Goal: Navigation & Orientation: Find specific page/section

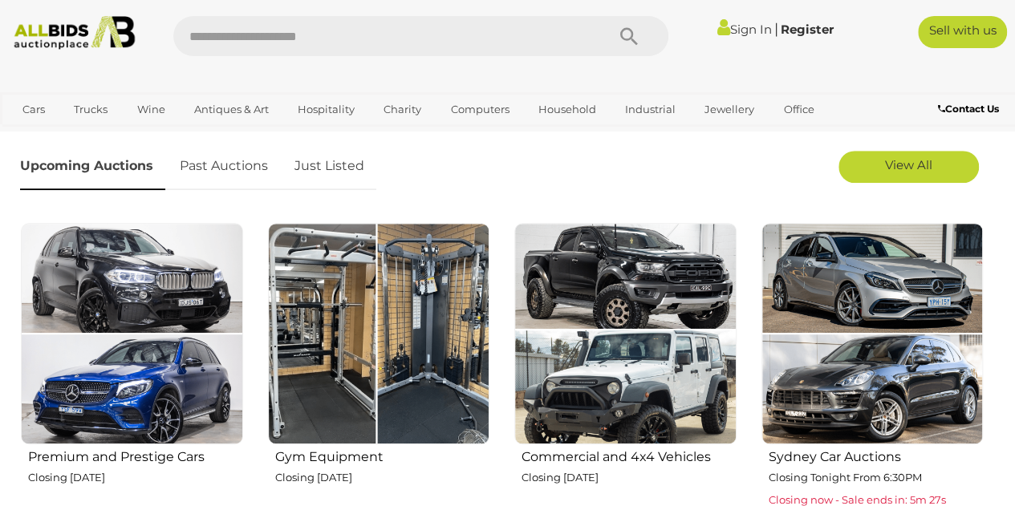
scroll to position [458, 0]
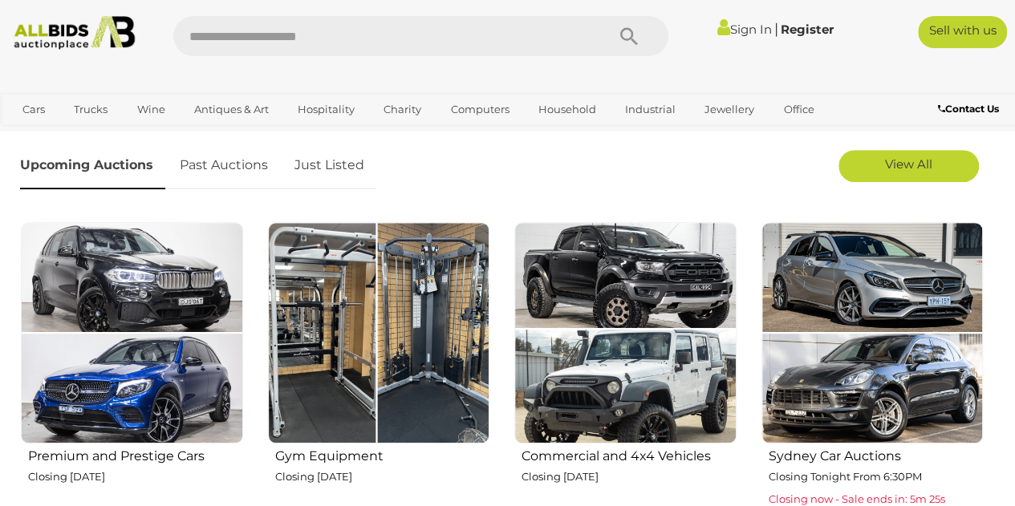
click at [744, 329] on div "Commercial and 4x4 Vehicles Closing Tuesday 16th September" at bounding box center [624, 365] width 247 height 289
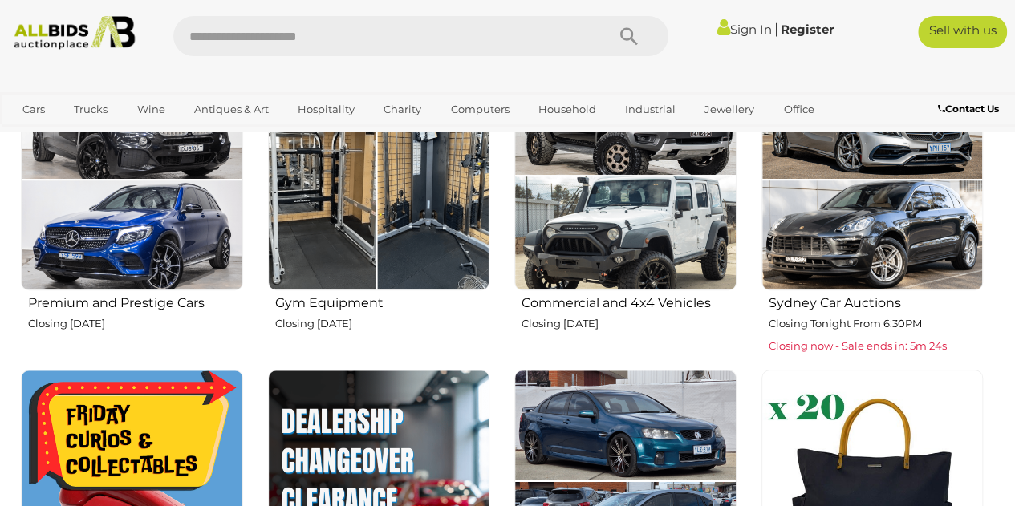
scroll to position [613, 0]
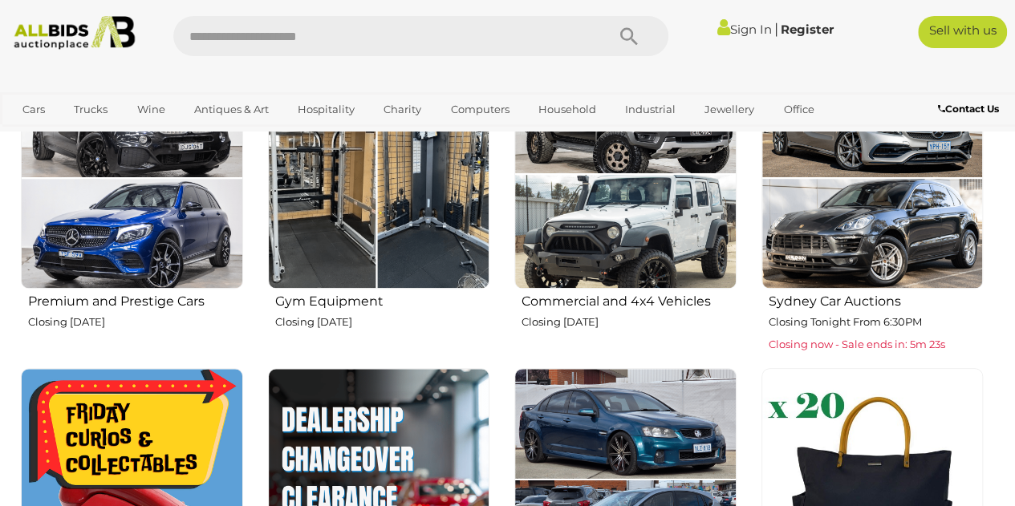
click at [412, 182] on img at bounding box center [379, 178] width 222 height 222
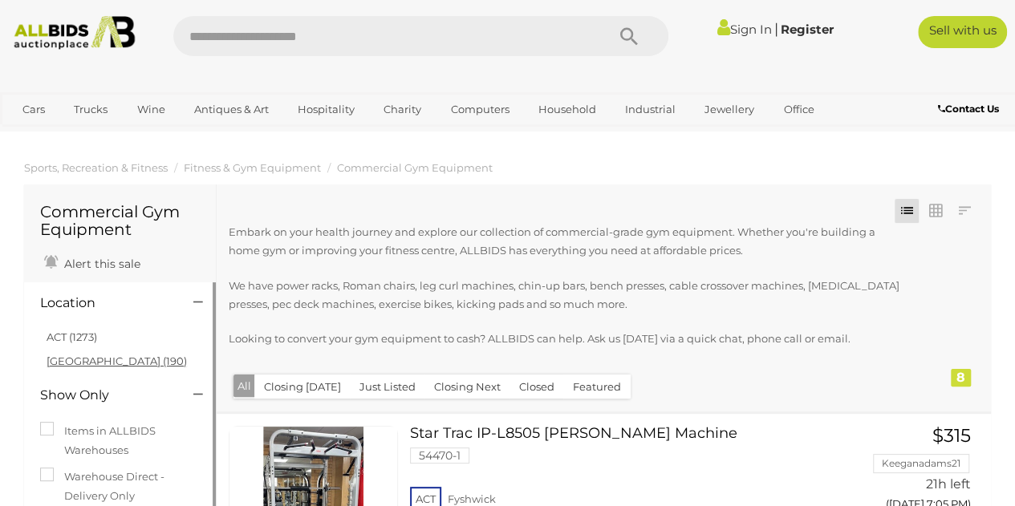
click at [82, 359] on link "NSW (190)" at bounding box center [117, 361] width 140 height 13
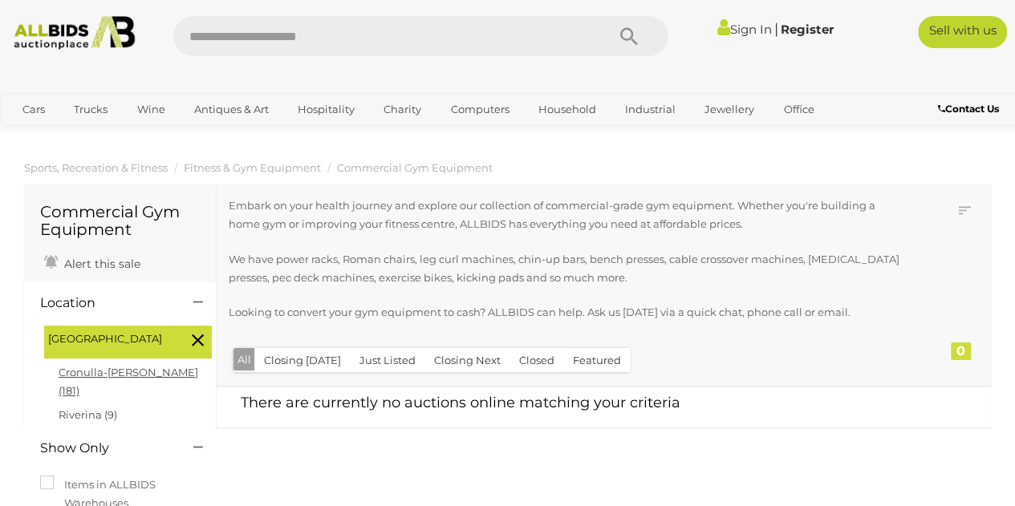
click at [127, 369] on link "Cronulla-sutherland (181)" at bounding box center [129, 381] width 140 height 31
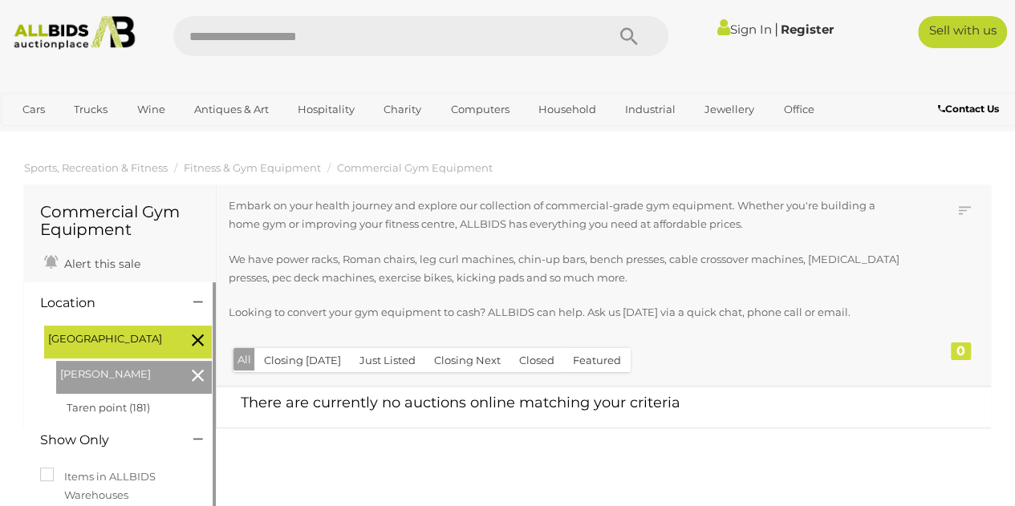
click at [111, 213] on h1 "Commercial Gym Equipment" at bounding box center [120, 220] width 160 height 35
click at [63, 31] on img at bounding box center [74, 33] width 134 height 34
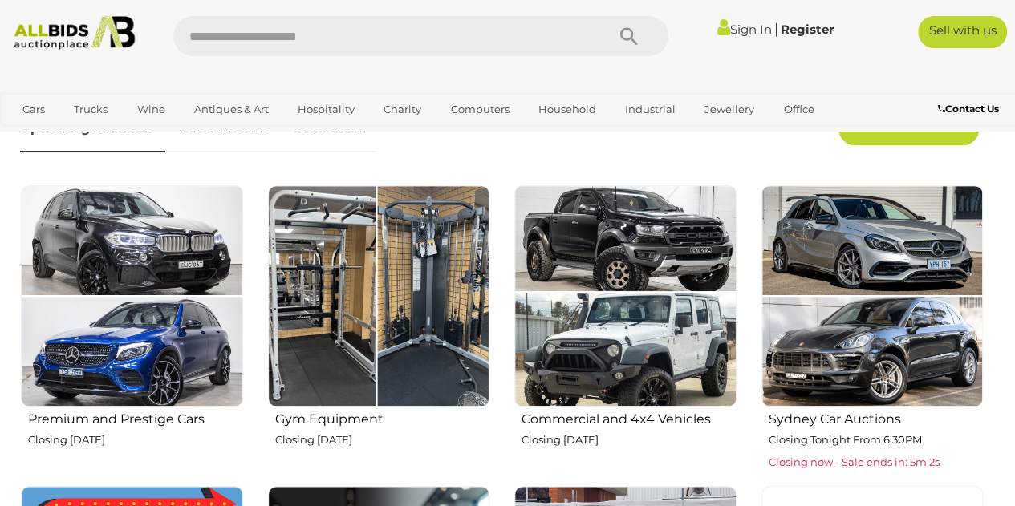
scroll to position [497, 0]
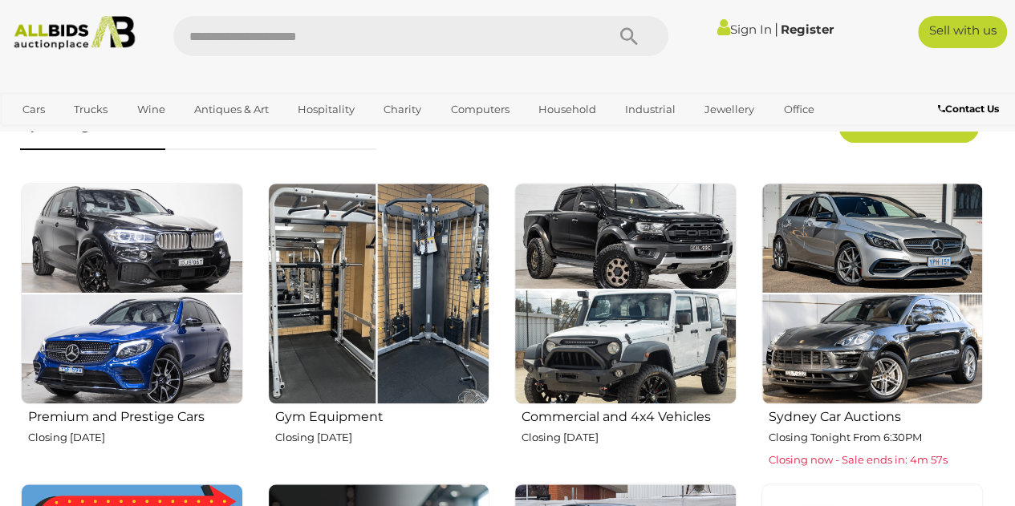
click at [393, 334] on img at bounding box center [379, 294] width 222 height 222
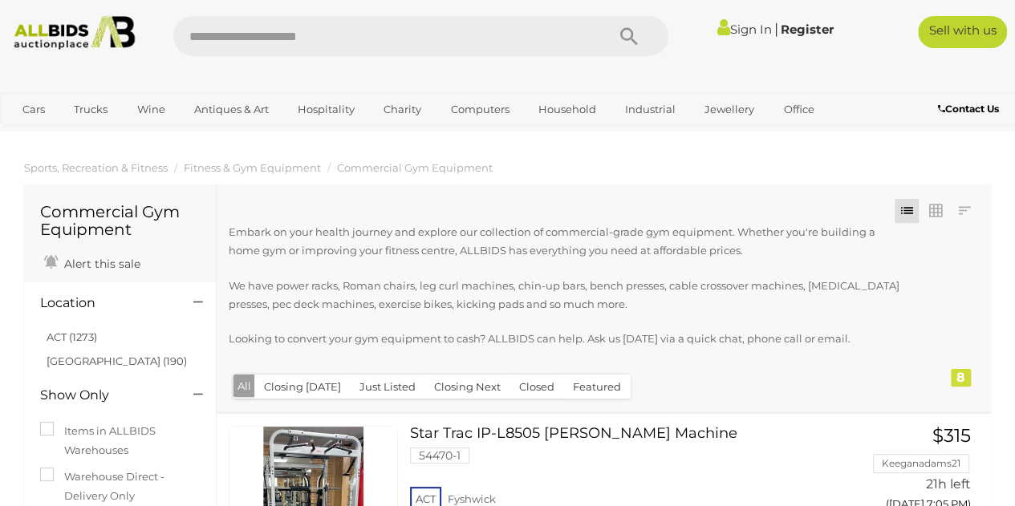
click at [124, 43] on img at bounding box center [74, 33] width 134 height 34
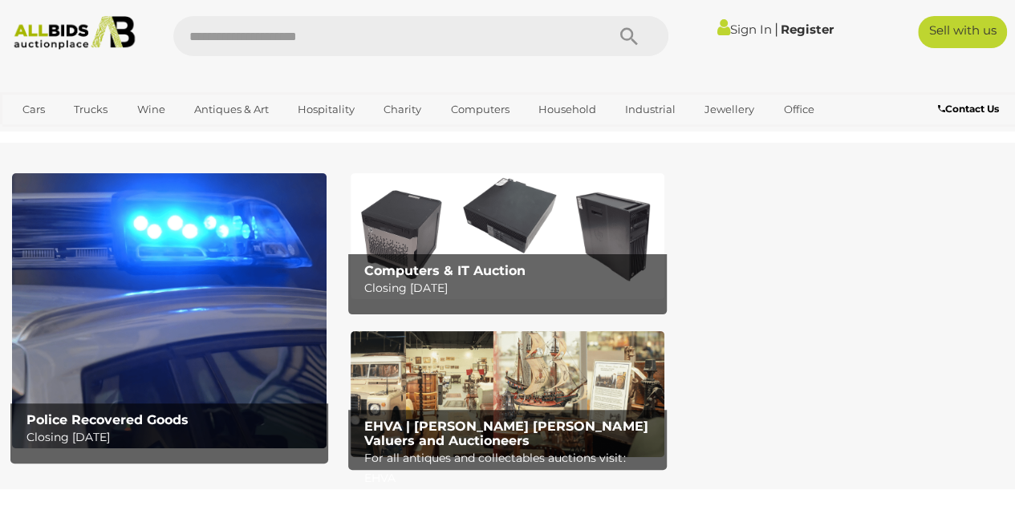
click at [281, 318] on img at bounding box center [169, 310] width 314 height 275
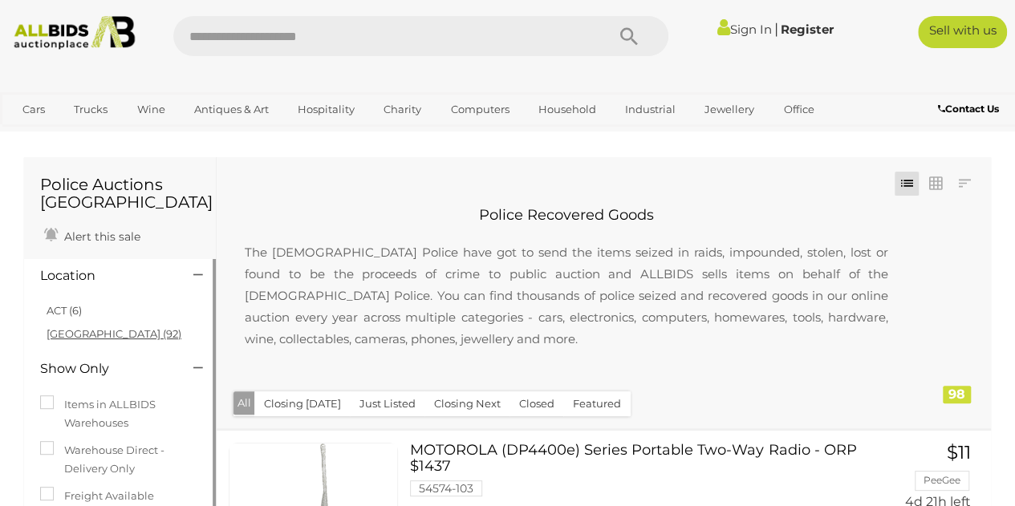
click at [65, 330] on link "NSW (92)" at bounding box center [114, 333] width 135 height 13
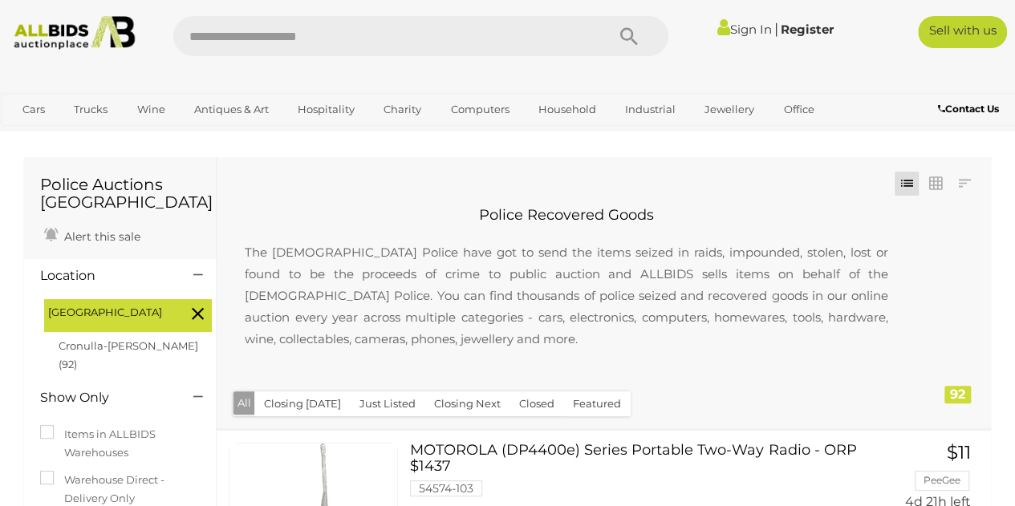
scroll to position [109, 0]
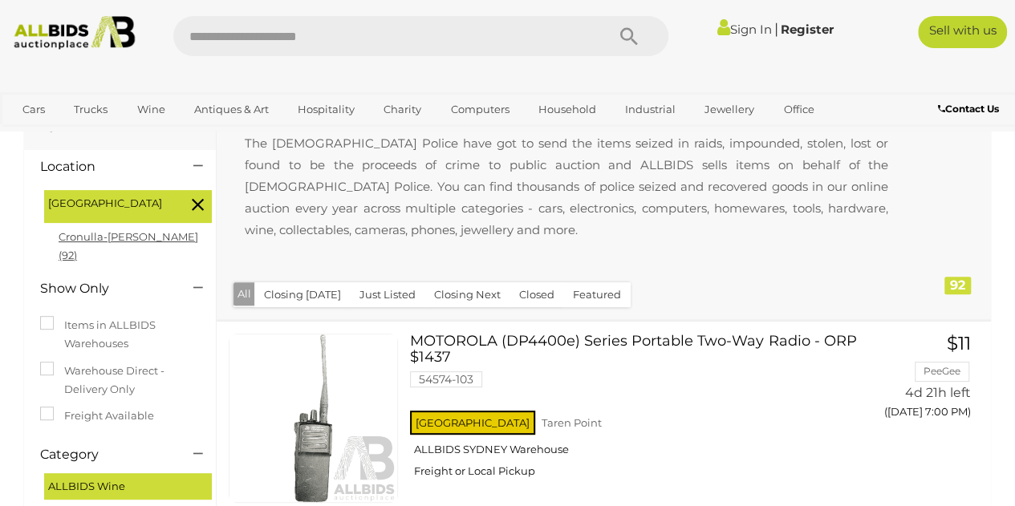
click at [154, 233] on link "Cronulla-sutherland (92)" at bounding box center [129, 245] width 140 height 31
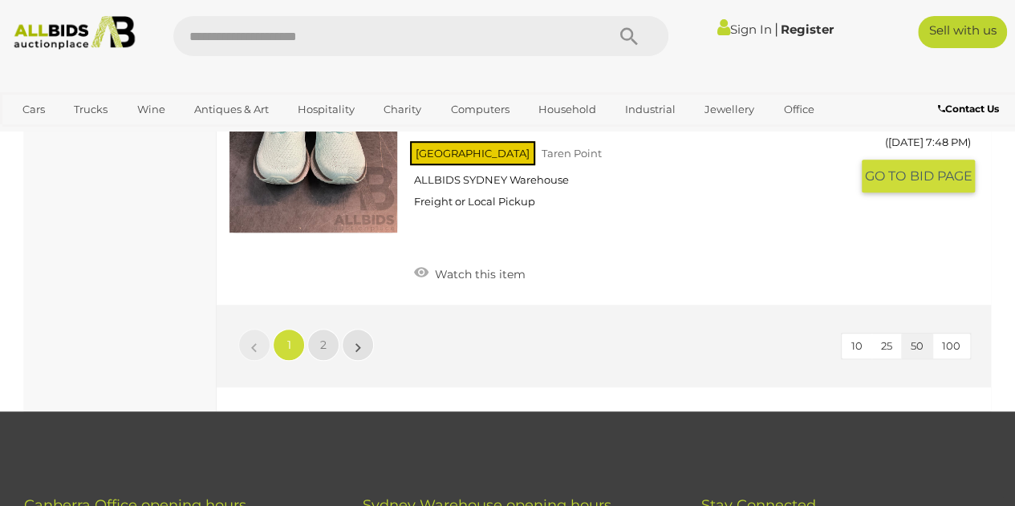
scroll to position [12612, 0]
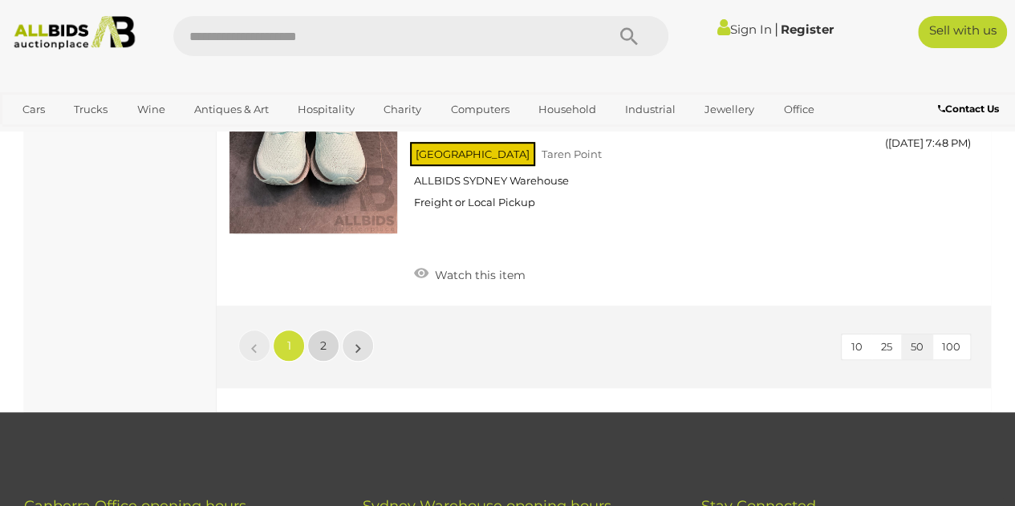
click at [327, 331] on link "2" at bounding box center [323, 346] width 32 height 32
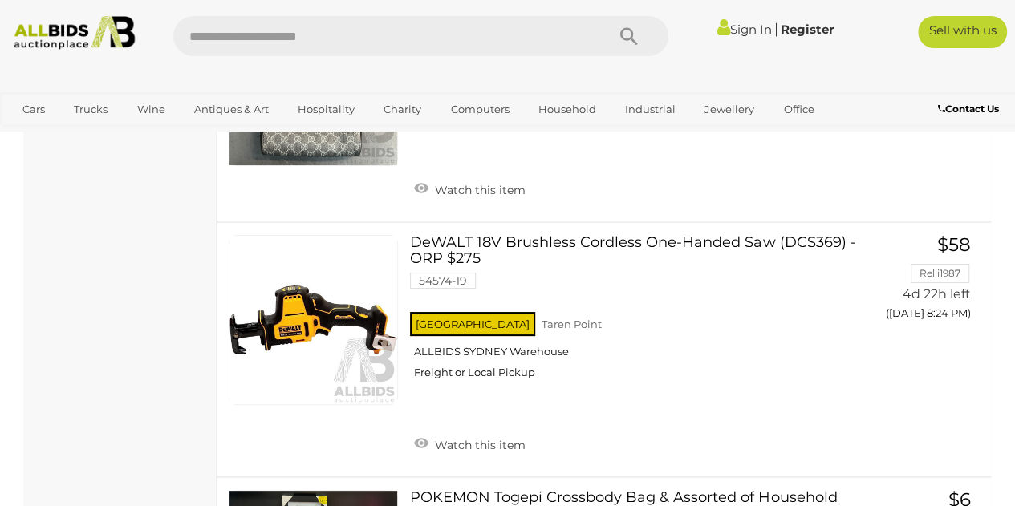
scroll to position [9023, 0]
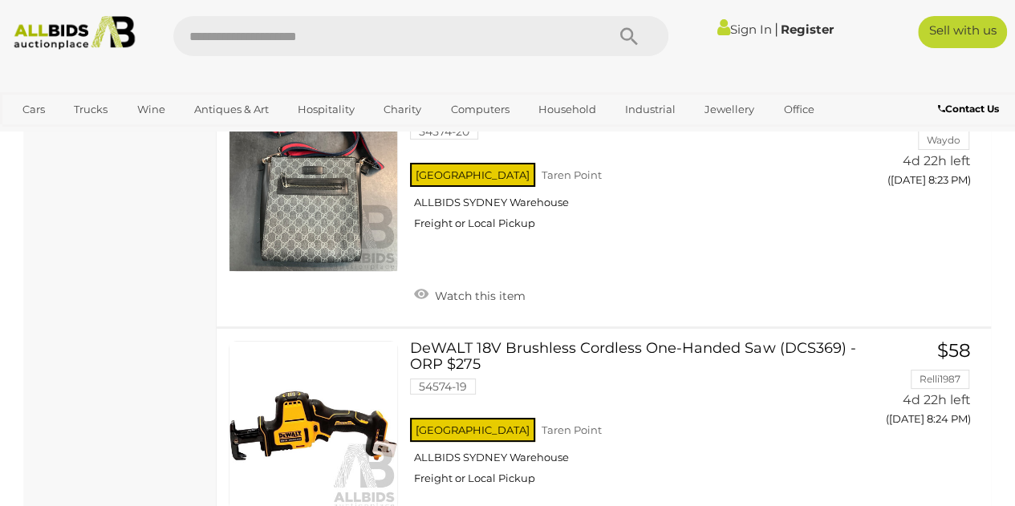
click at [53, 21] on img at bounding box center [74, 33] width 134 height 34
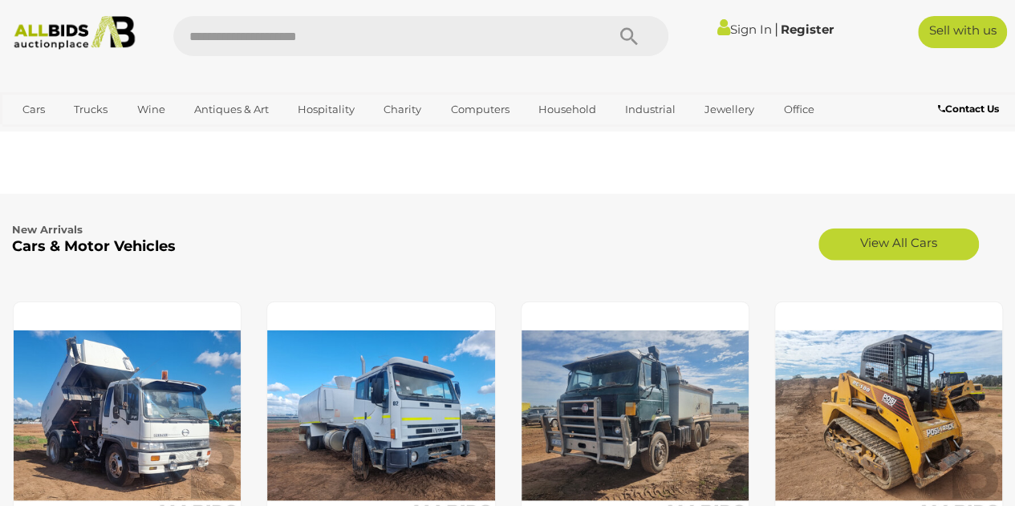
scroll to position [1924, 0]
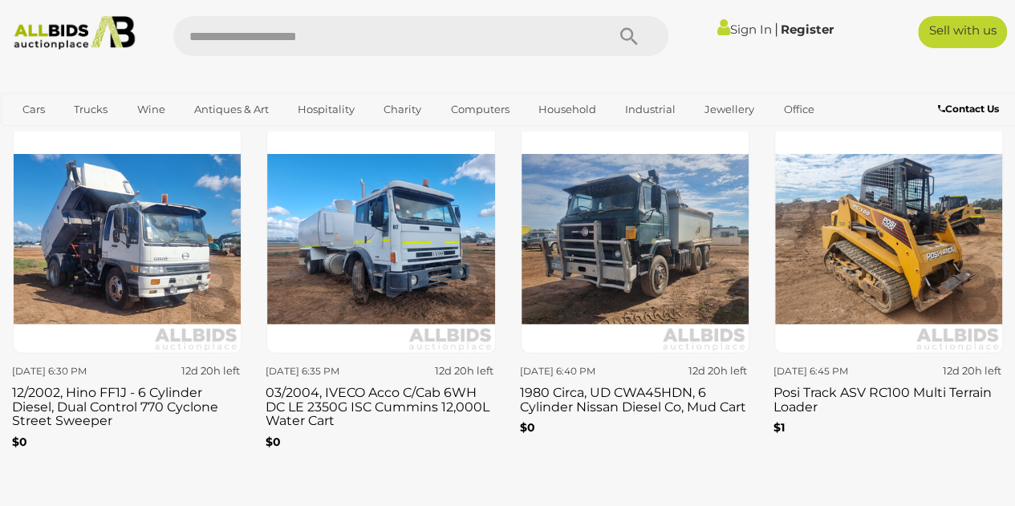
drag, startPoint x: 860, startPoint y: 226, endPoint x: 971, endPoint y: 434, distance: 235.8
click at [971, 434] on p "$1" at bounding box center [887, 428] width 229 height 20
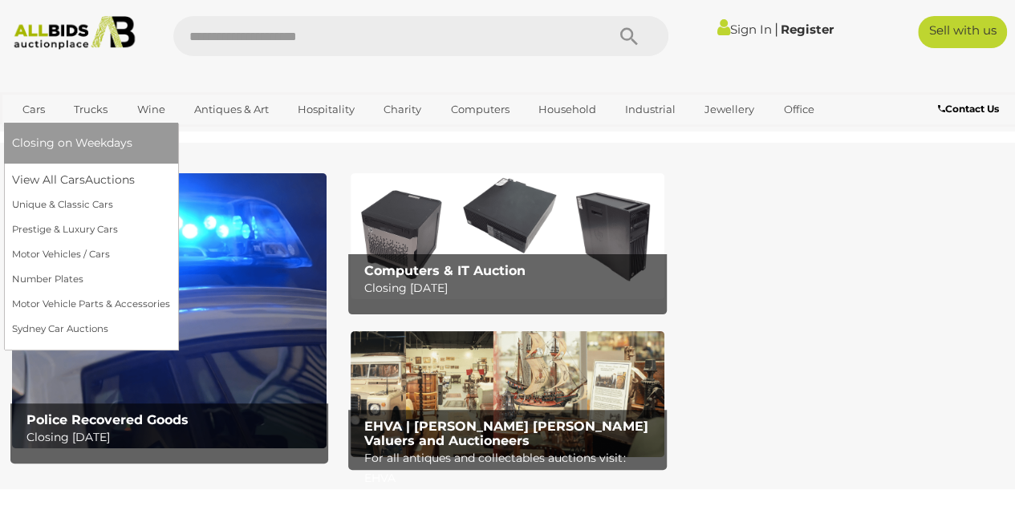
click at [27, 108] on link "Cars" at bounding box center [33, 109] width 43 height 26
click at [83, 180] on link "View All Cars Auctions" at bounding box center [91, 180] width 158 height 25
